Goal: Find specific page/section: Locate a particular part of the current website

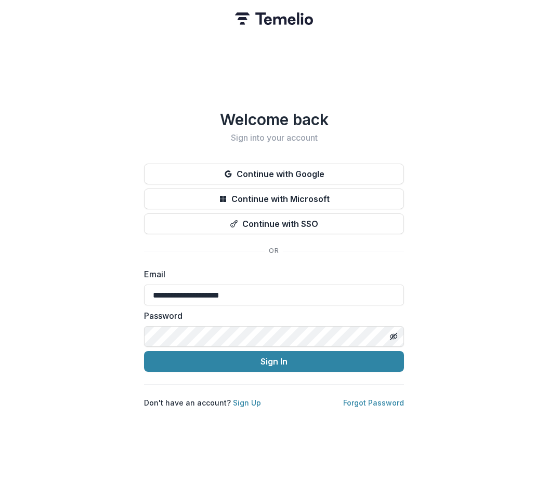
click at [256, 164] on button "Continue with Google" at bounding box center [274, 174] width 260 height 21
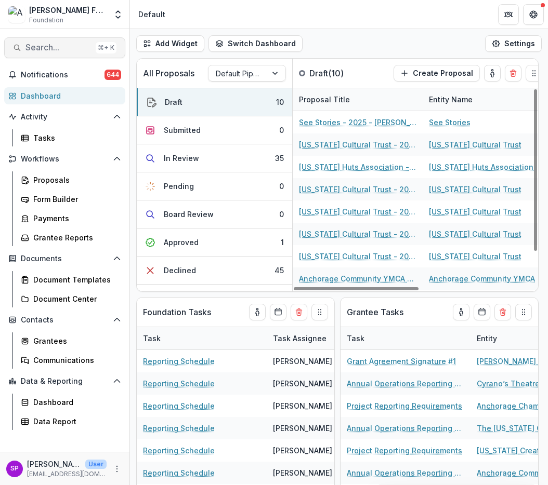
click at [72, 44] on span "Search..." at bounding box center [58, 48] width 66 height 10
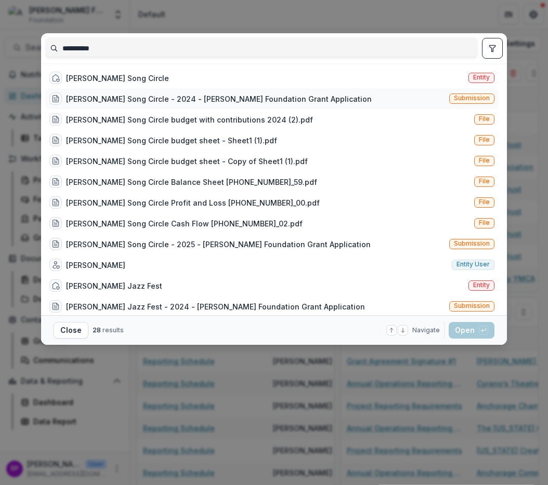
type input "**********"
click at [105, 95] on div "[PERSON_NAME] Song Circle - 2024 - [PERSON_NAME] Foundation Grant Application" at bounding box center [218, 99] width 305 height 11
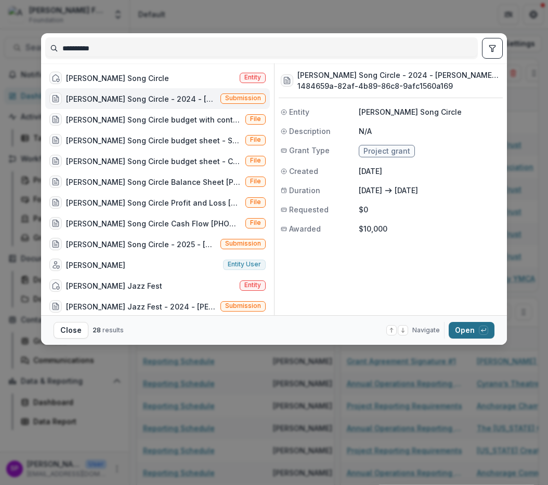
click at [471, 330] on button "Open with enter key" at bounding box center [471, 330] width 46 height 17
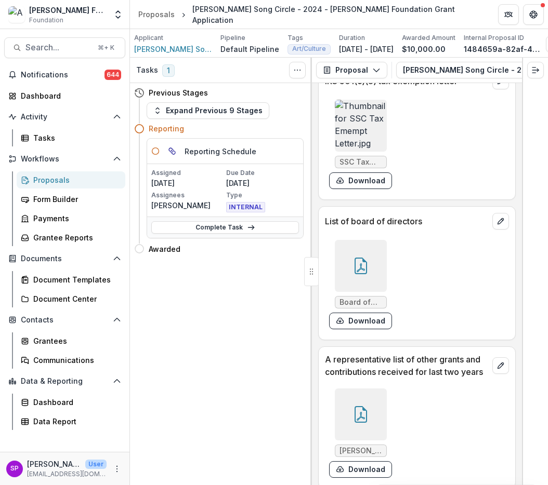
scroll to position [4213, 0]
click at [366, 389] on div at bounding box center [361, 415] width 52 height 52
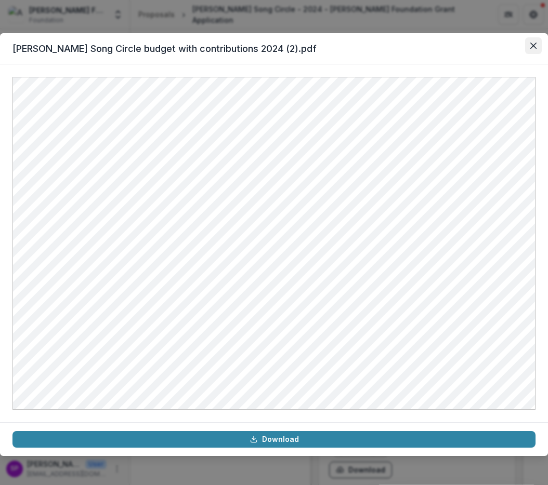
click at [530, 52] on button "Close" at bounding box center [533, 45] width 17 height 17
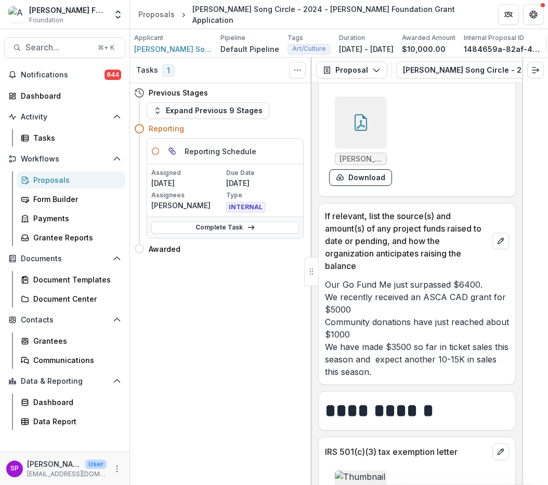
scroll to position [3633, 0]
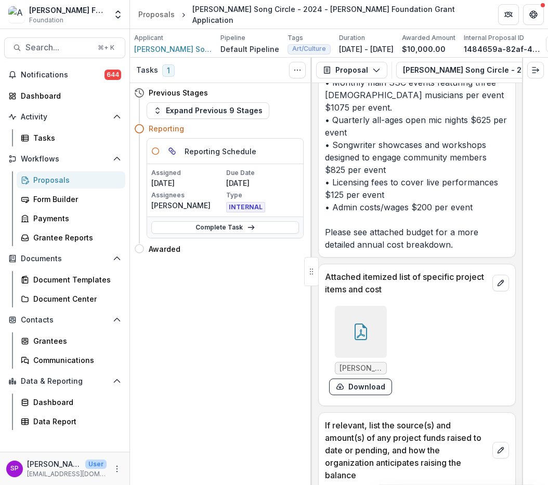
click at [365, 306] on div at bounding box center [361, 332] width 52 height 52
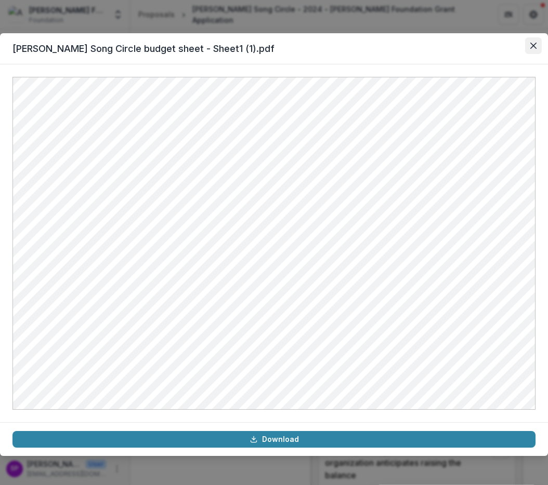
click at [531, 51] on button "Close" at bounding box center [533, 45] width 17 height 17
